Goal: Transaction & Acquisition: Download file/media

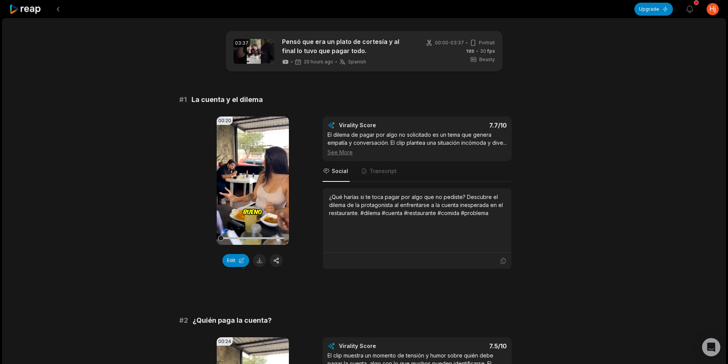
click at [258, 195] on video "Your browser does not support mp4 format." at bounding box center [253, 181] width 72 height 128
click at [255, 197] on video "Your browser does not support mp4 format." at bounding box center [253, 181] width 72 height 128
click at [260, 169] on video "Your browser does not support mp4 format." at bounding box center [253, 181] width 72 height 128
click at [258, 259] on button at bounding box center [259, 260] width 13 height 13
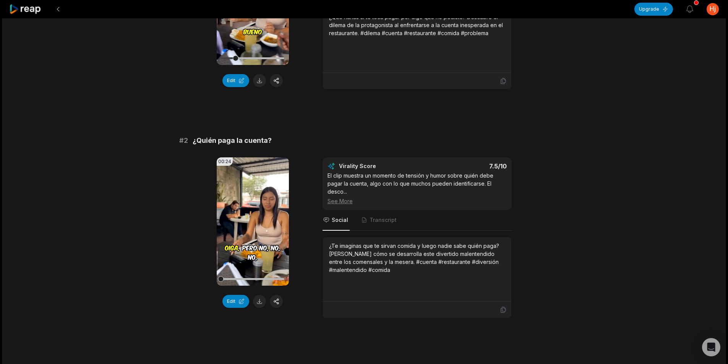
scroll to position [229, 0]
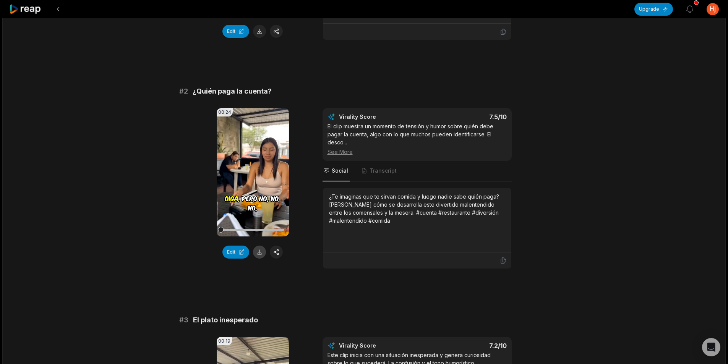
click at [263, 259] on button at bounding box center [259, 252] width 13 height 13
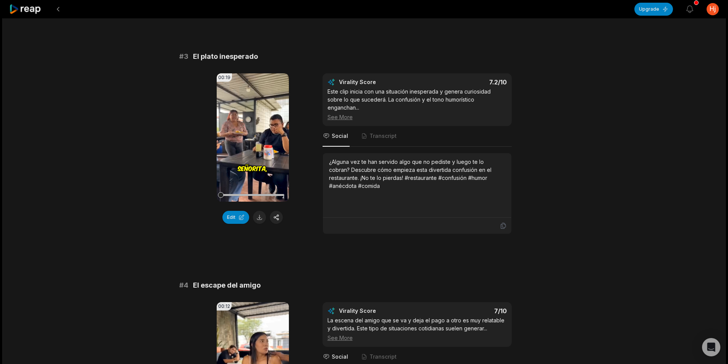
scroll to position [535, 0]
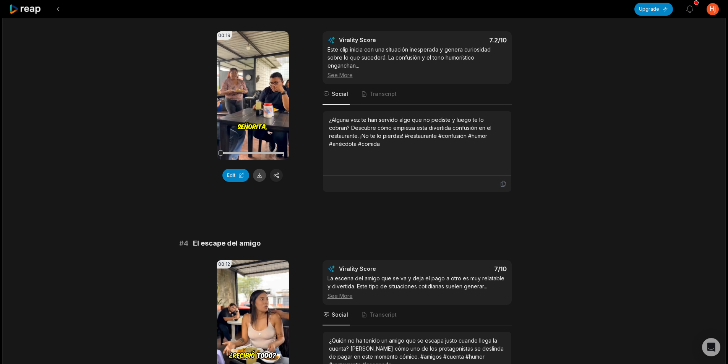
click at [259, 182] on button at bounding box center [259, 175] width 13 height 13
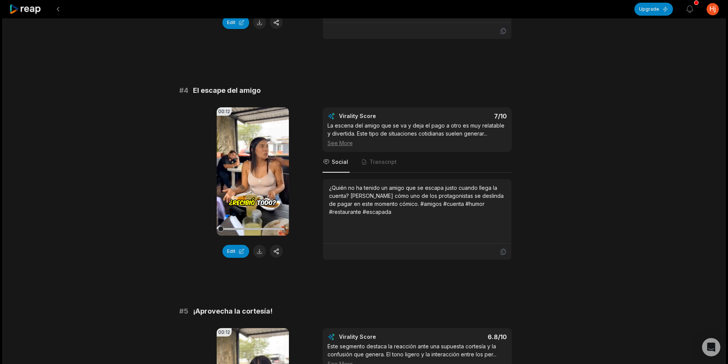
click at [261, 253] on button at bounding box center [259, 251] width 13 height 13
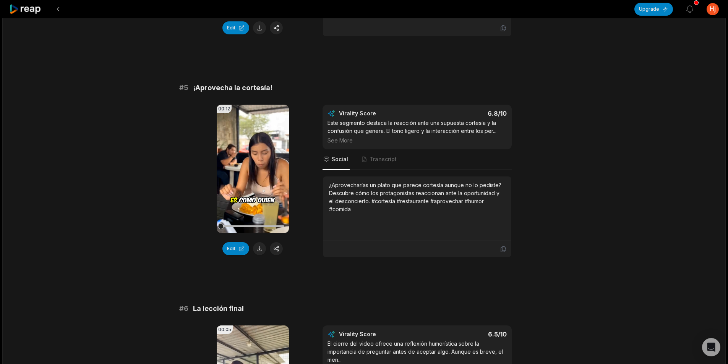
scroll to position [917, 0]
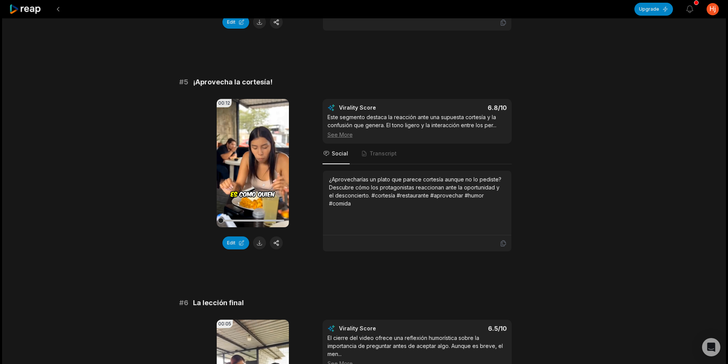
click at [263, 242] on button at bounding box center [259, 243] width 13 height 13
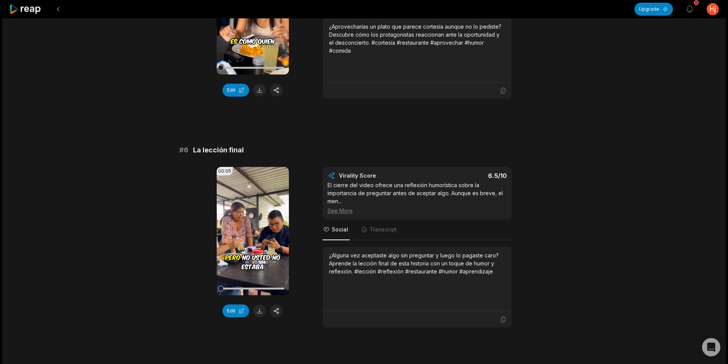
scroll to position [1091, 0]
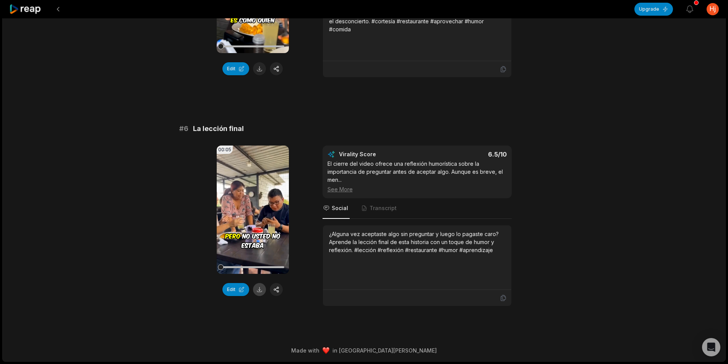
click at [260, 289] on button at bounding box center [259, 289] width 13 height 13
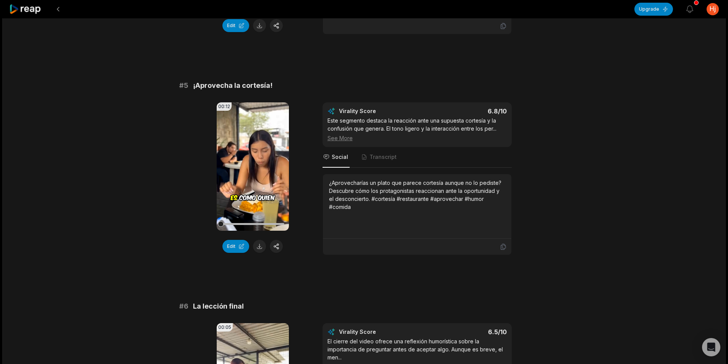
scroll to position [955, 0]
